Goal: Information Seeking & Learning: Learn about a topic

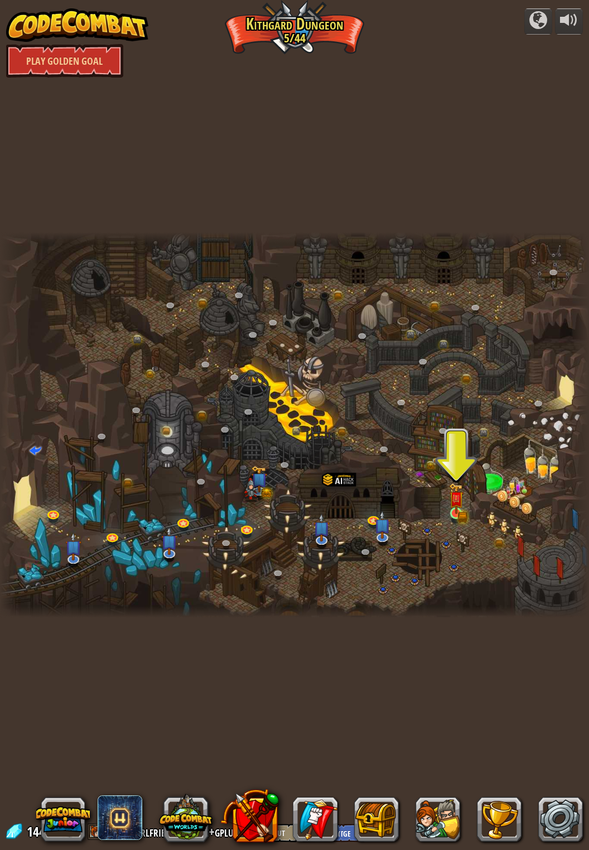
click at [451, 510] on img at bounding box center [456, 498] width 15 height 31
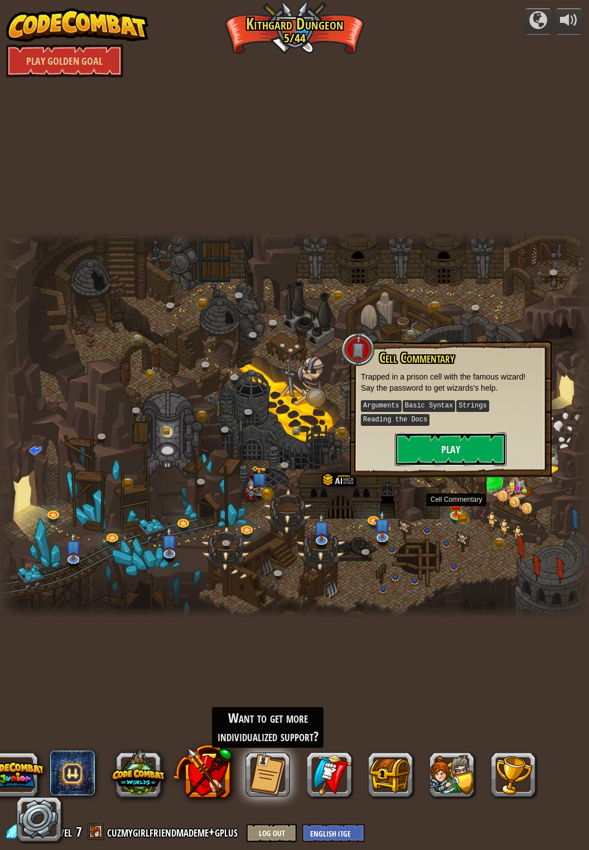
click at [451, 444] on button "Play" at bounding box center [451, 448] width 112 height 33
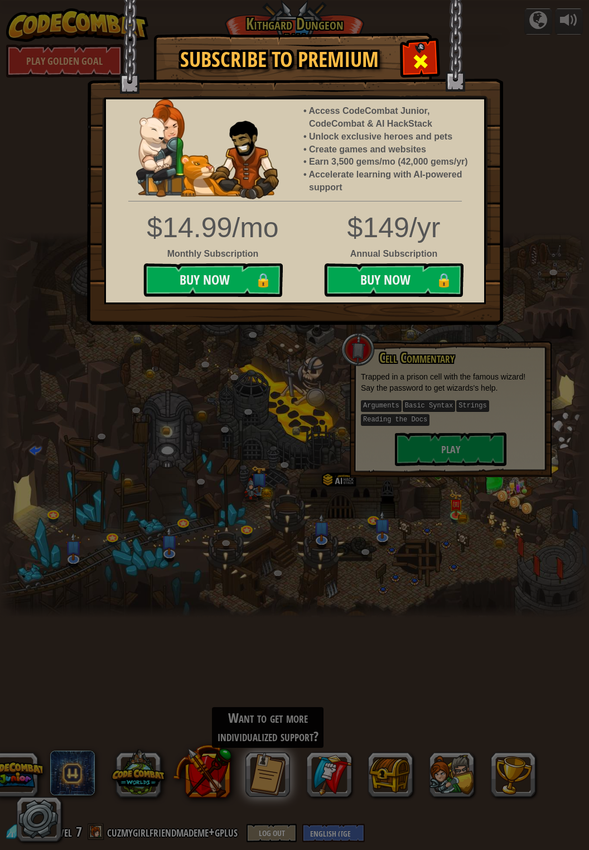
click at [412, 73] on div at bounding box center [420, 59] width 35 height 35
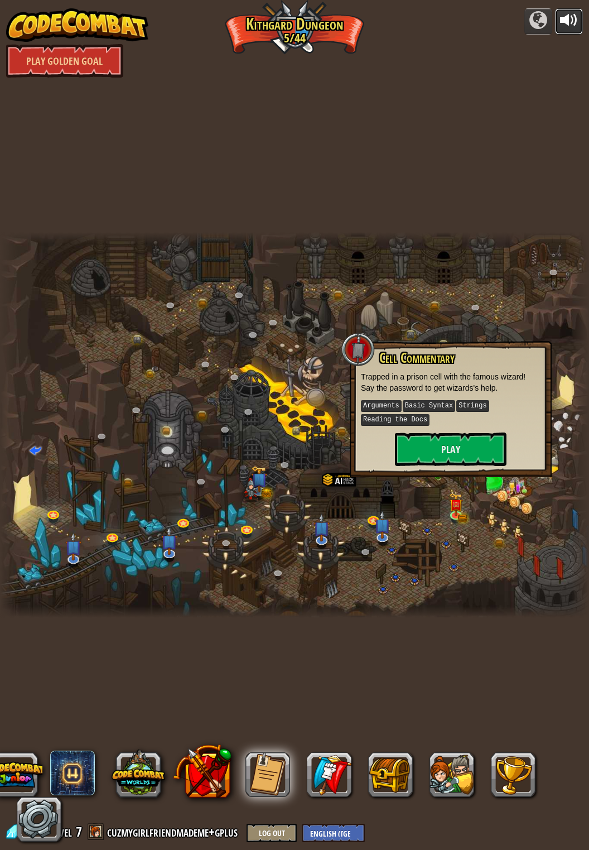
click at [574, 26] on div at bounding box center [569, 20] width 18 height 18
